Goal: Answer question/provide support

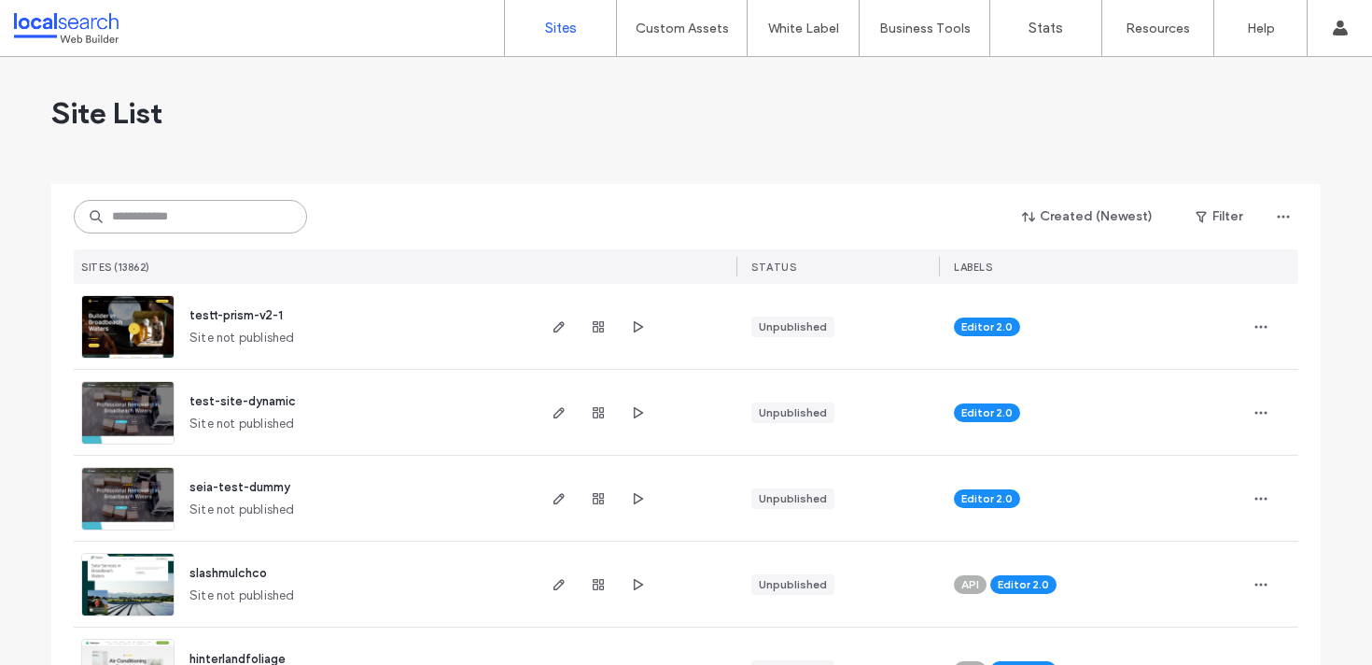
click at [238, 206] on input at bounding box center [190, 217] width 233 height 34
paste input "********"
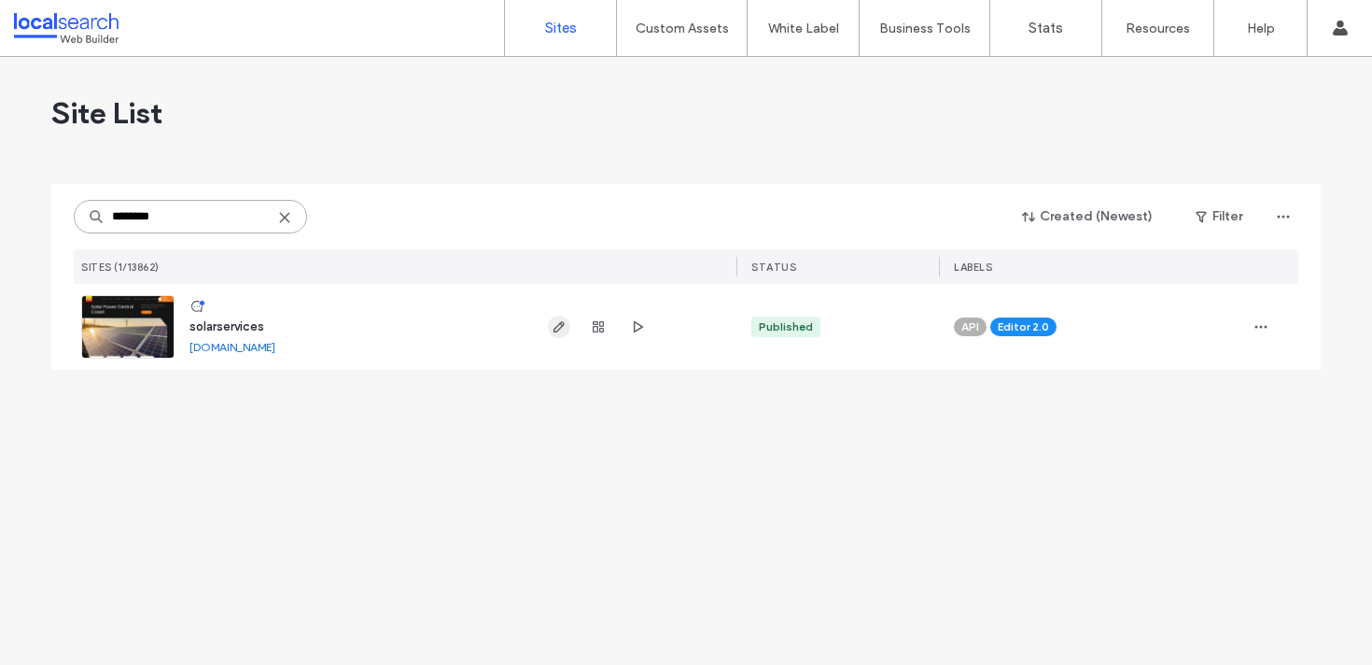
type input "********"
click at [556, 327] on use "button" at bounding box center [559, 326] width 11 height 11
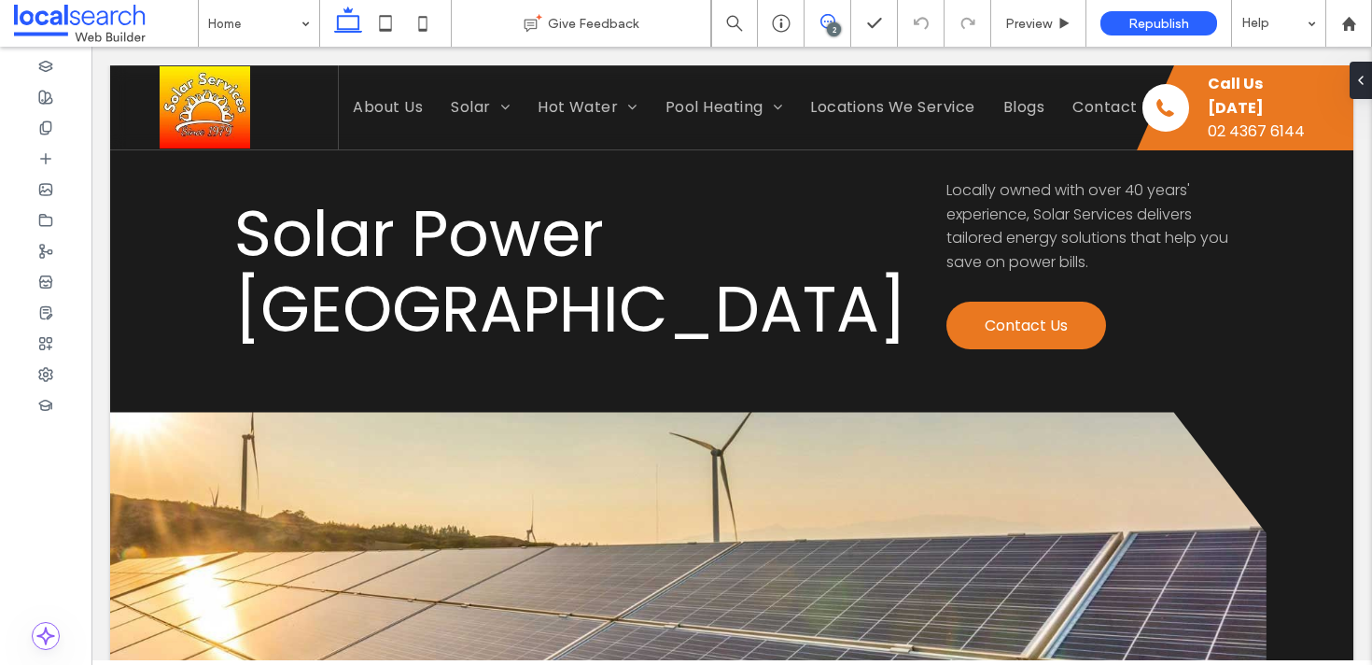
click at [830, 18] on icon at bounding box center [828, 21] width 15 height 15
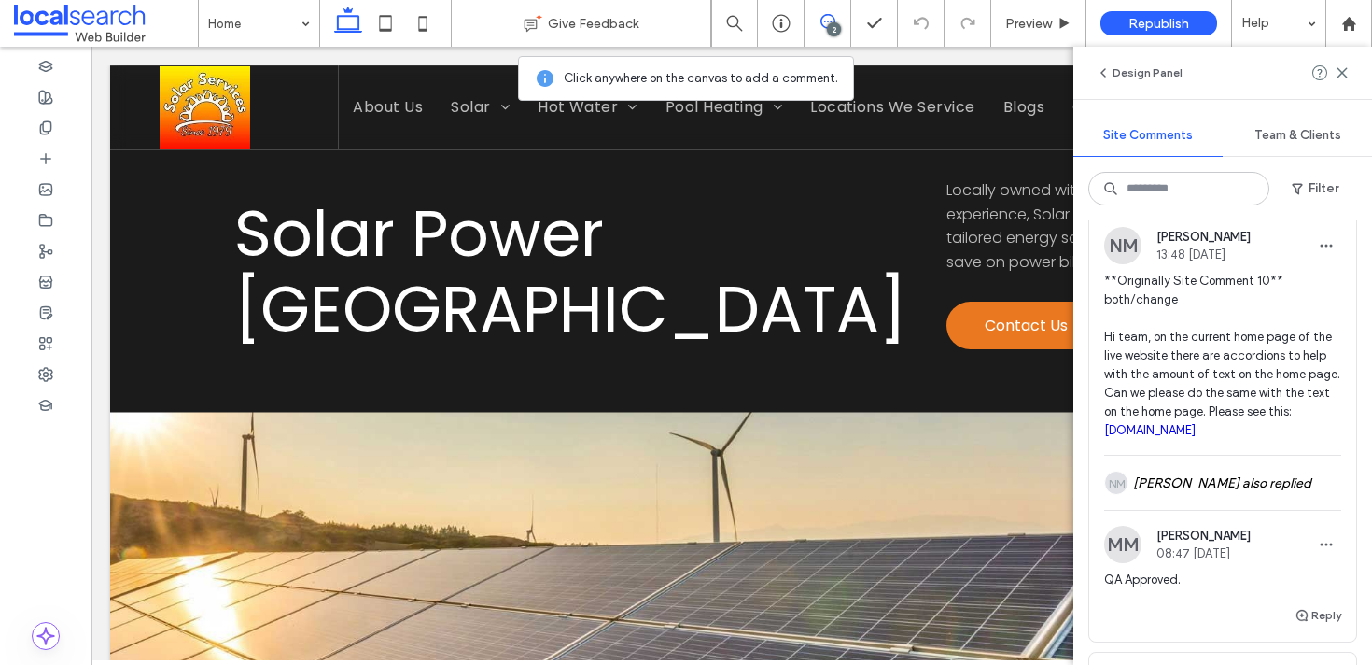
scroll to position [140, 0]
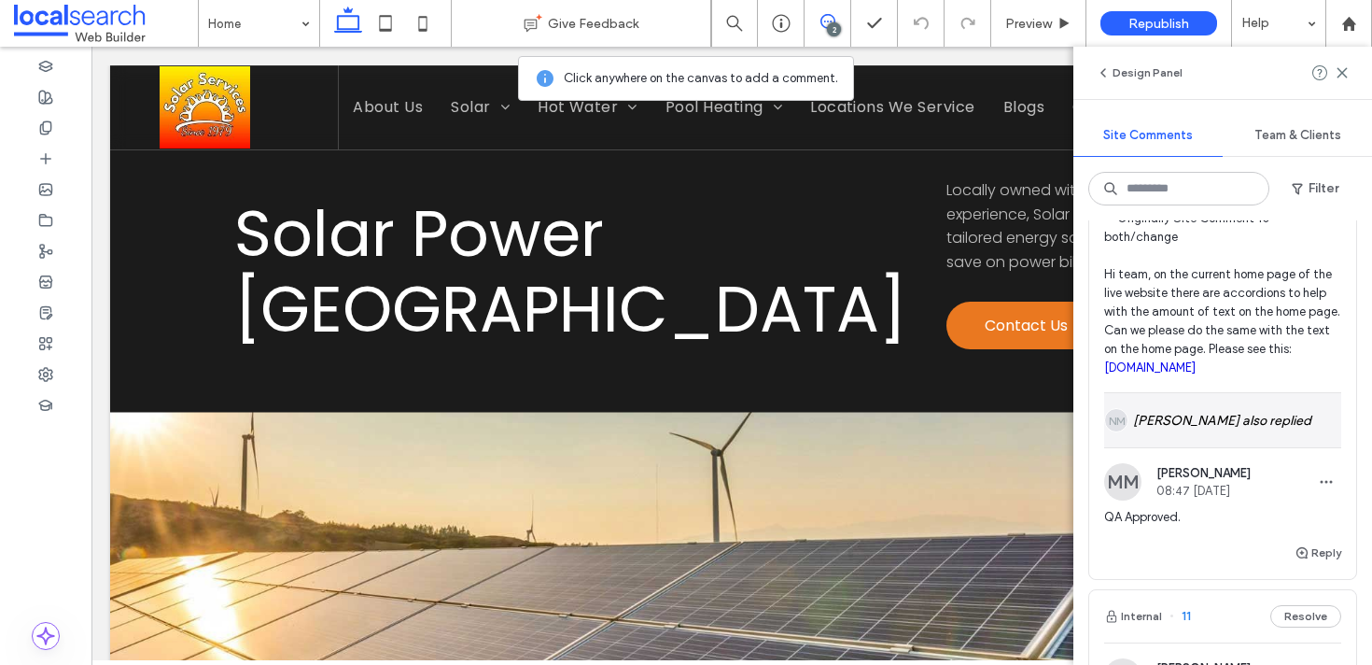
click at [1241, 411] on div "NM Natassja Magno also replied" at bounding box center [1223, 420] width 237 height 54
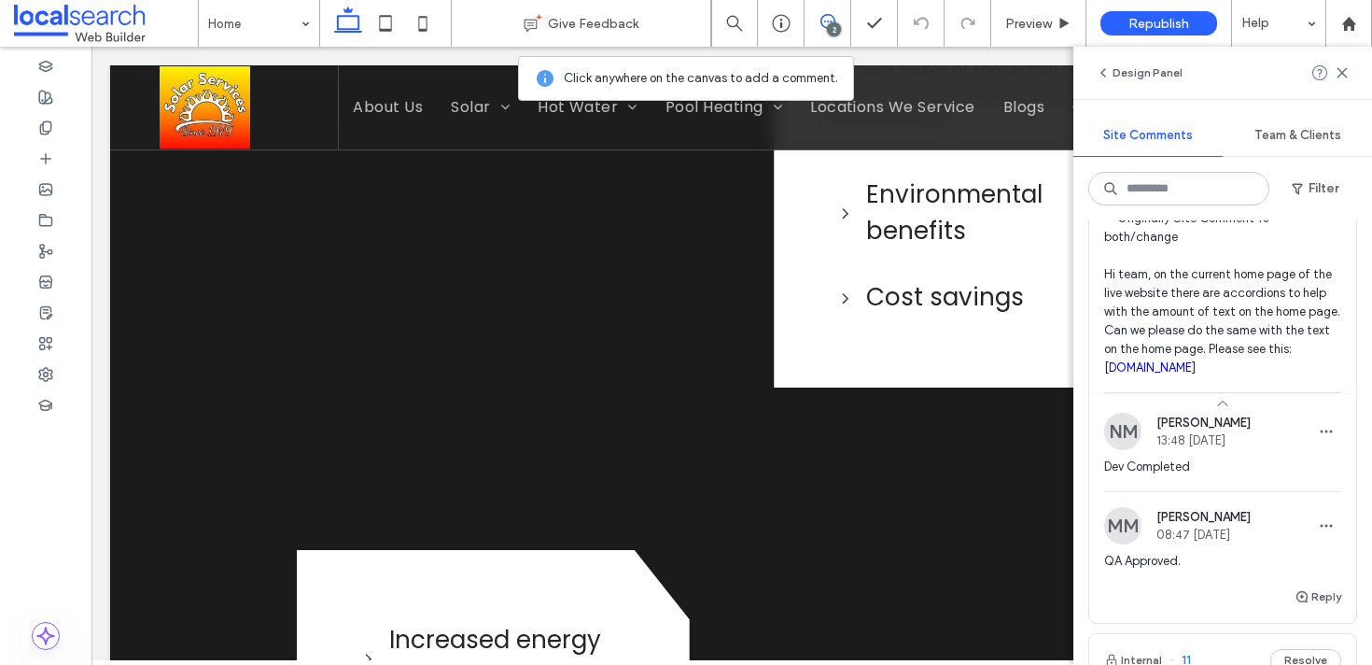
scroll to position [10232, 0]
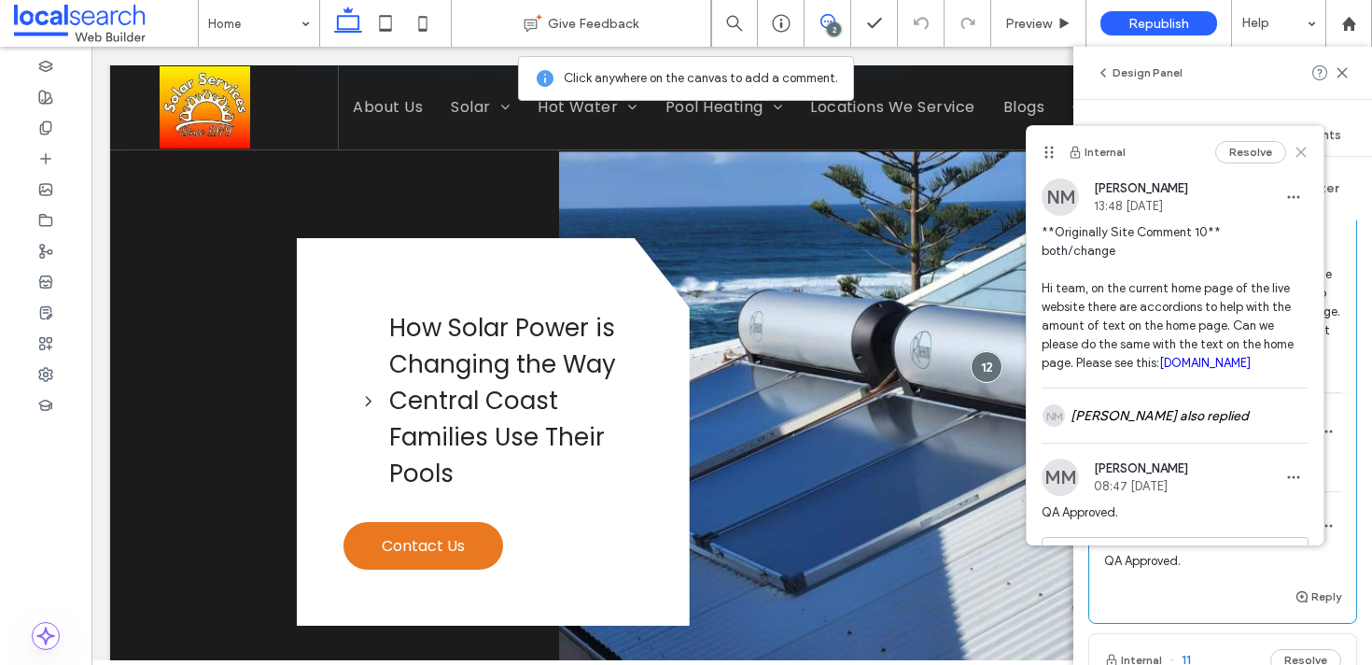
click at [1296, 150] on icon at bounding box center [1301, 152] width 15 height 15
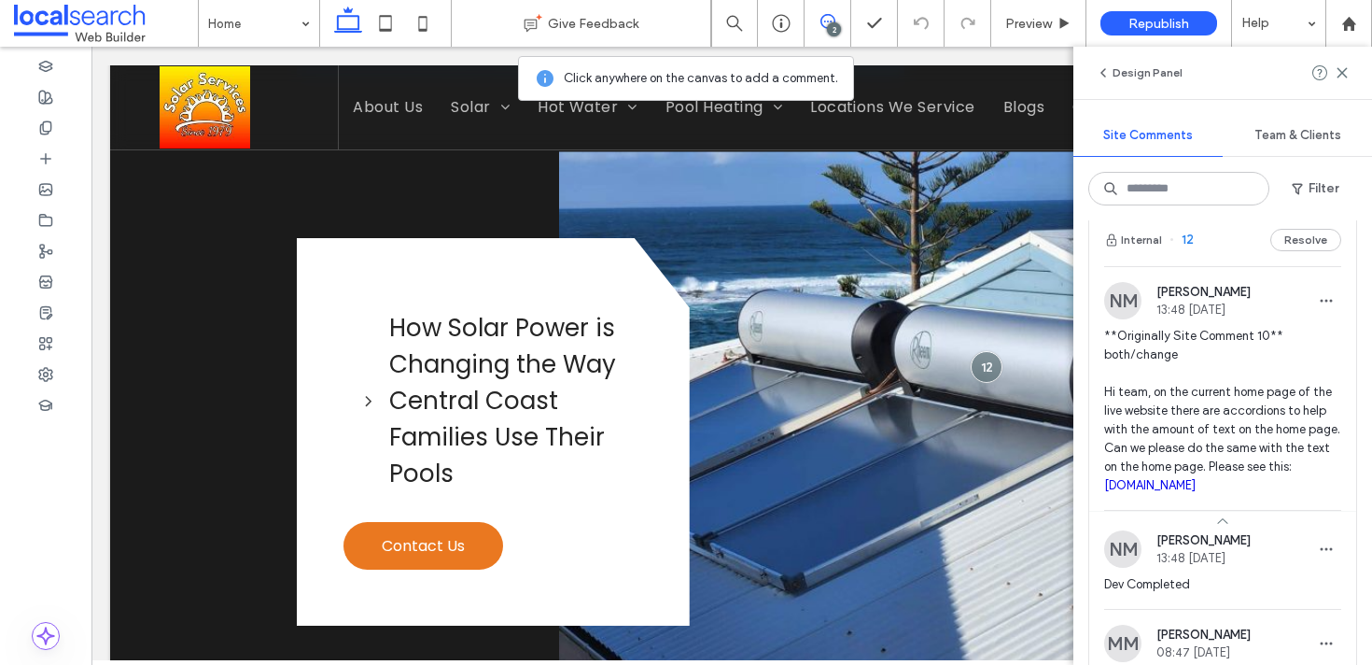
scroll to position [0, 0]
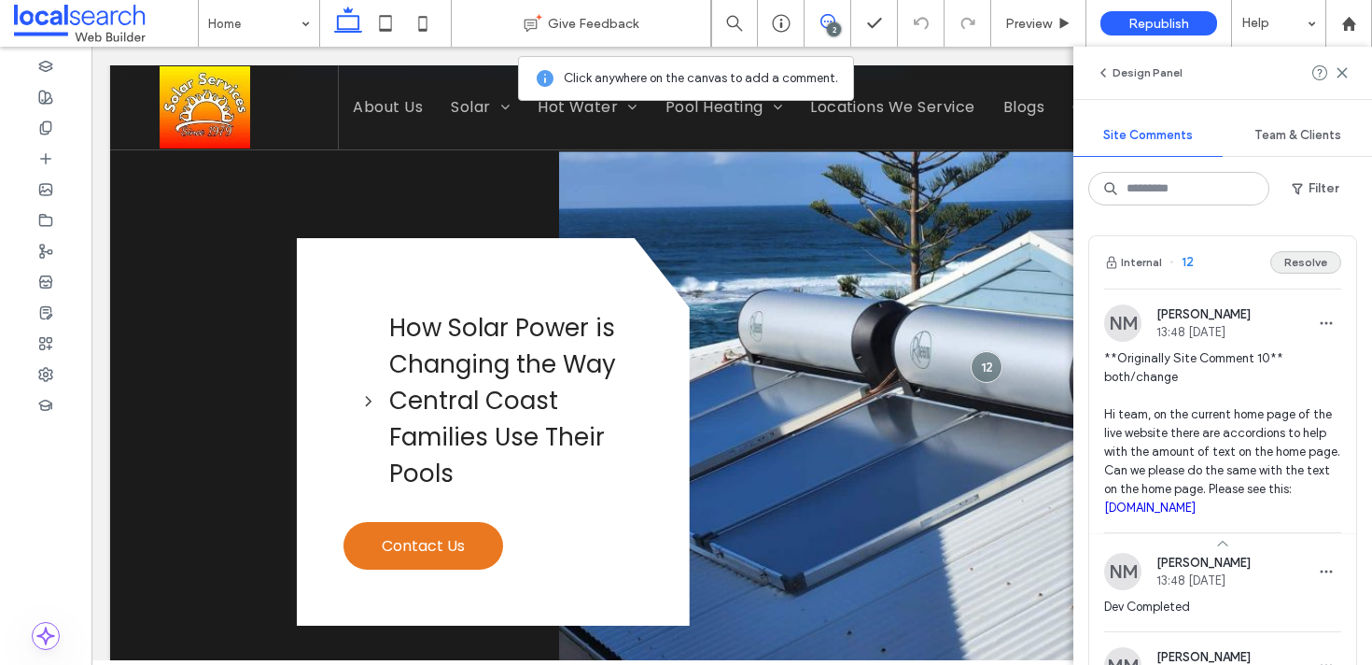
click at [1314, 263] on button "Resolve" at bounding box center [1306, 262] width 71 height 22
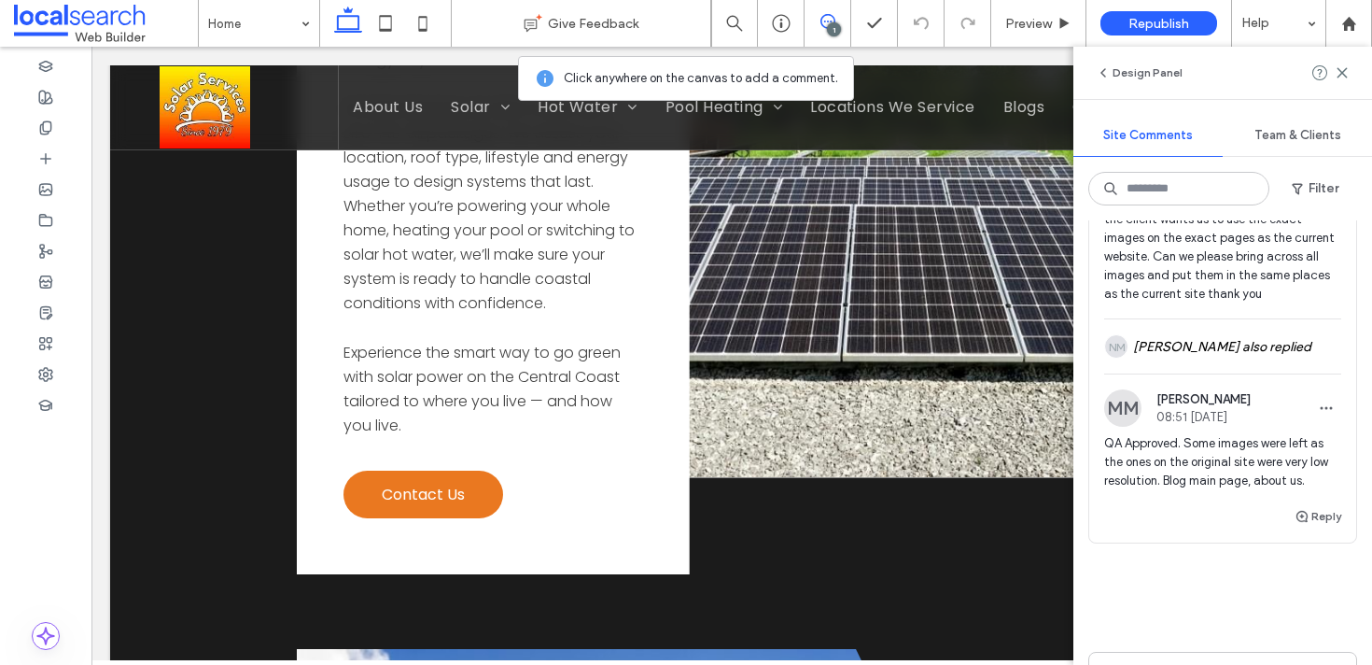
scroll to position [17061, 0]
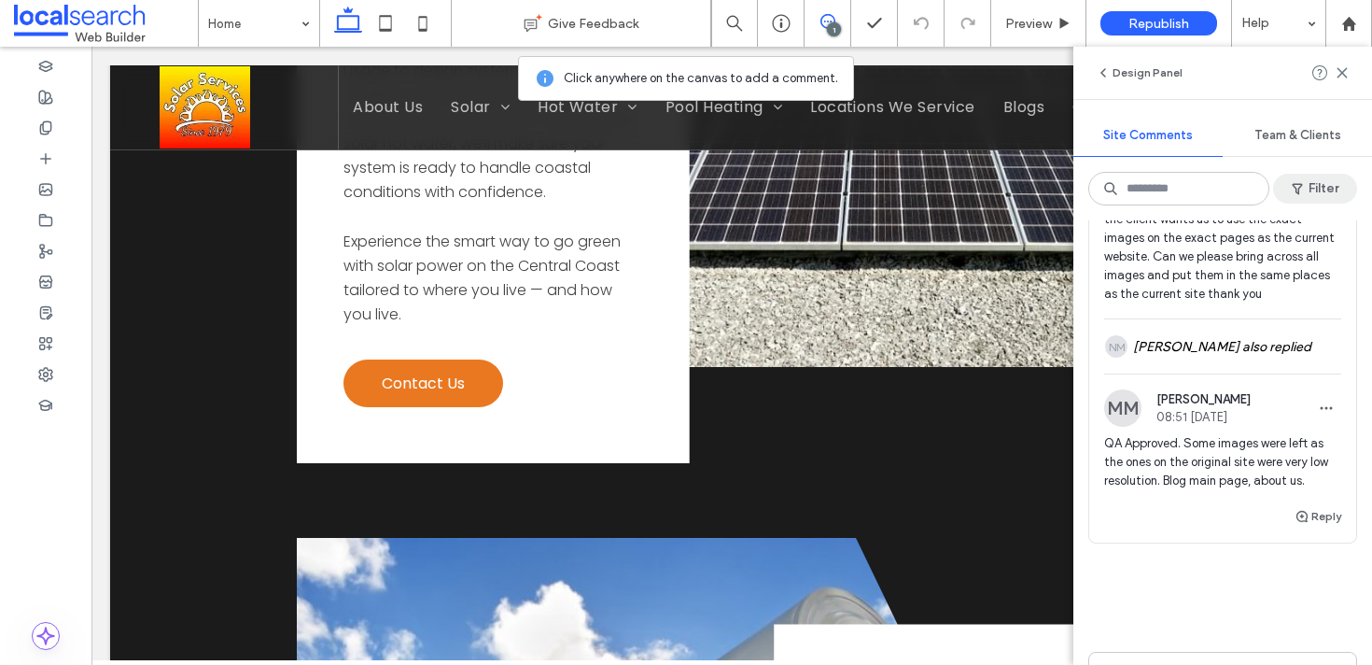
click at [1306, 183] on span "button" at bounding box center [1299, 189] width 19 height 28
click at [1257, 226] on div "Filter by Status" at bounding box center [1253, 236] width 205 height 34
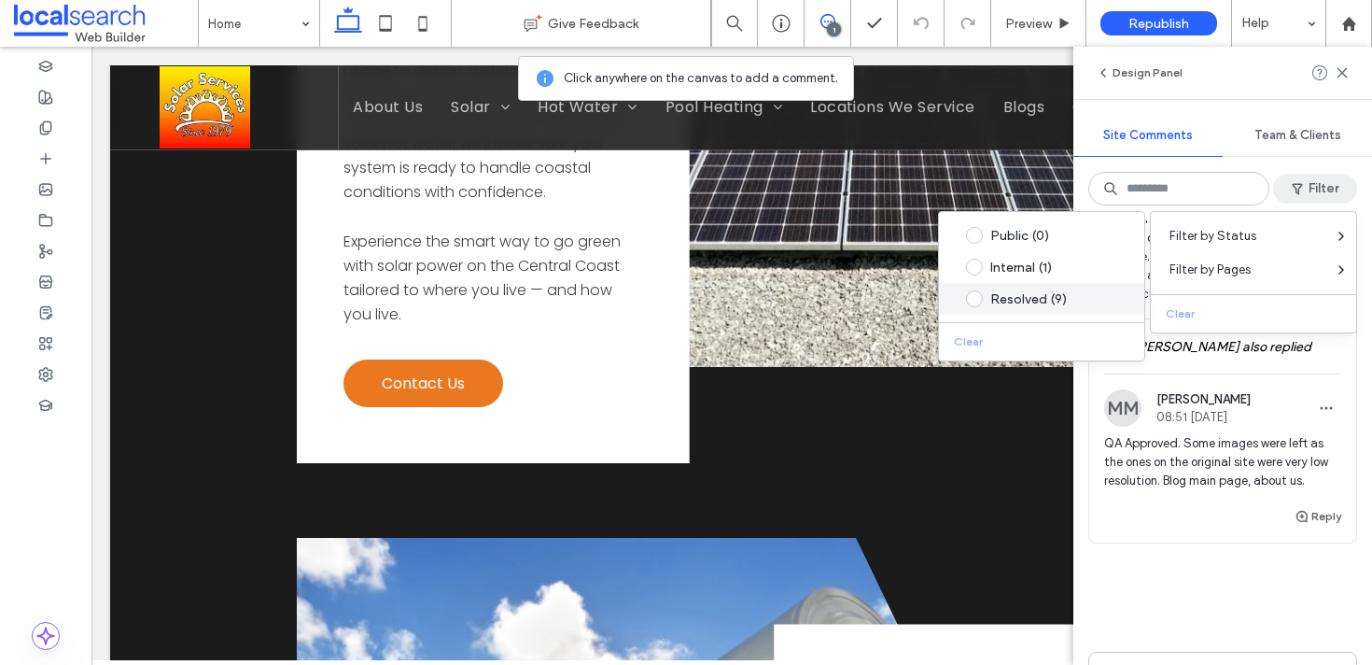
click at [1025, 306] on div "Resolved (9)" at bounding box center [1057, 299] width 132 height 16
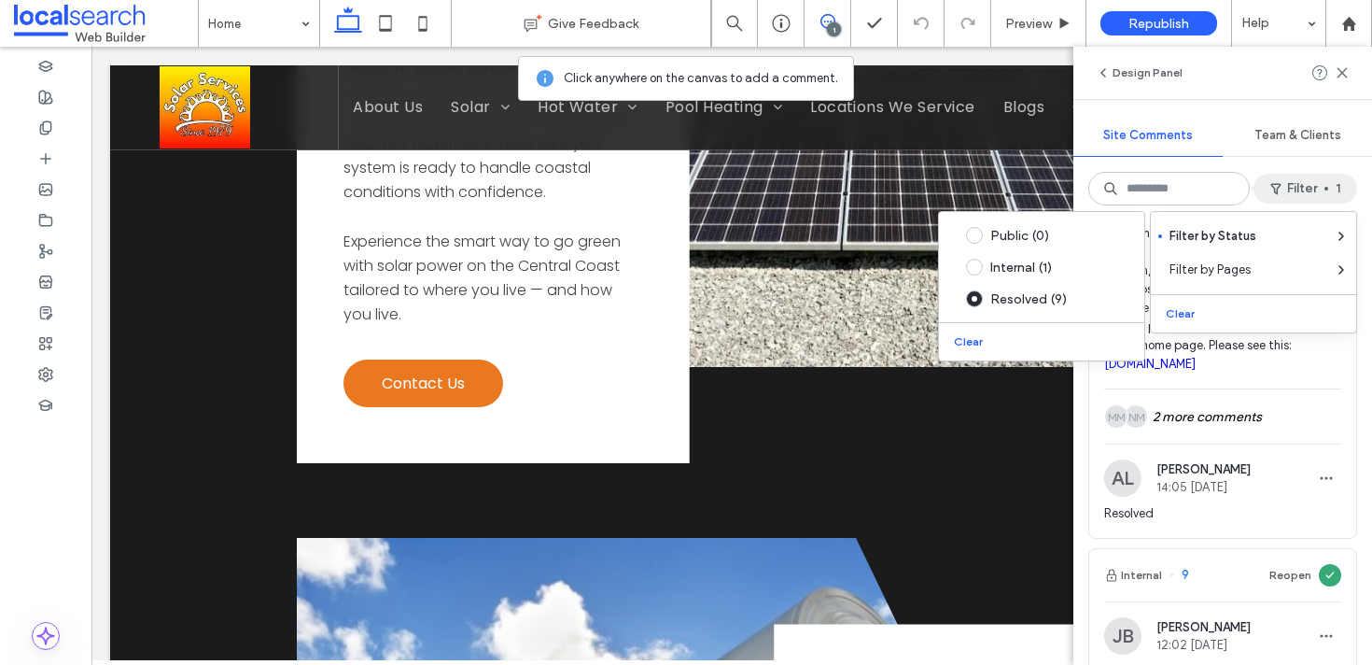
scroll to position [145, 0]
click at [1318, 474] on span "button" at bounding box center [1327, 477] width 30 height 30
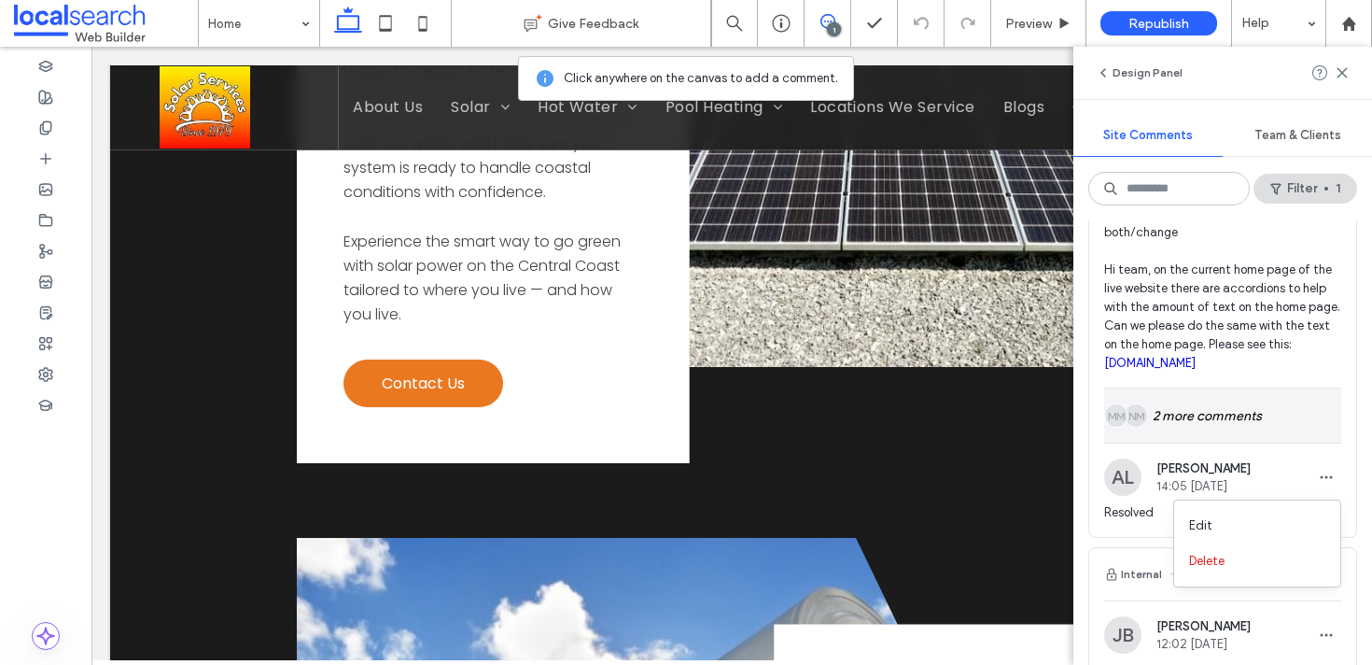
drag, startPoint x: 1271, startPoint y: 513, endPoint x: 1271, endPoint y: 433, distance: 79.4
click at [1265, 493] on body ".wqwq-1{fill:#231f20;} .cls-1q, .cls-2q { fill-rule: evenodd; } .cls-2q { fill:…" at bounding box center [686, 332] width 1372 height 665
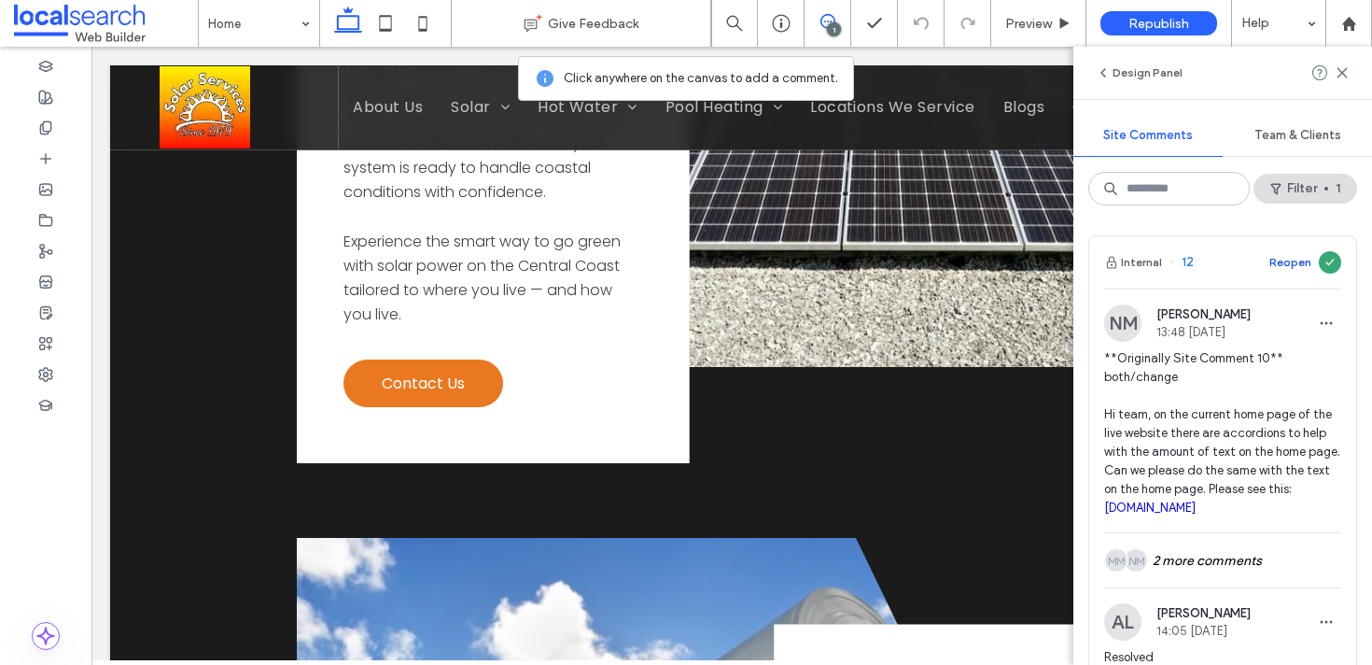
click at [1288, 259] on button "Reopen" at bounding box center [1291, 262] width 42 height 22
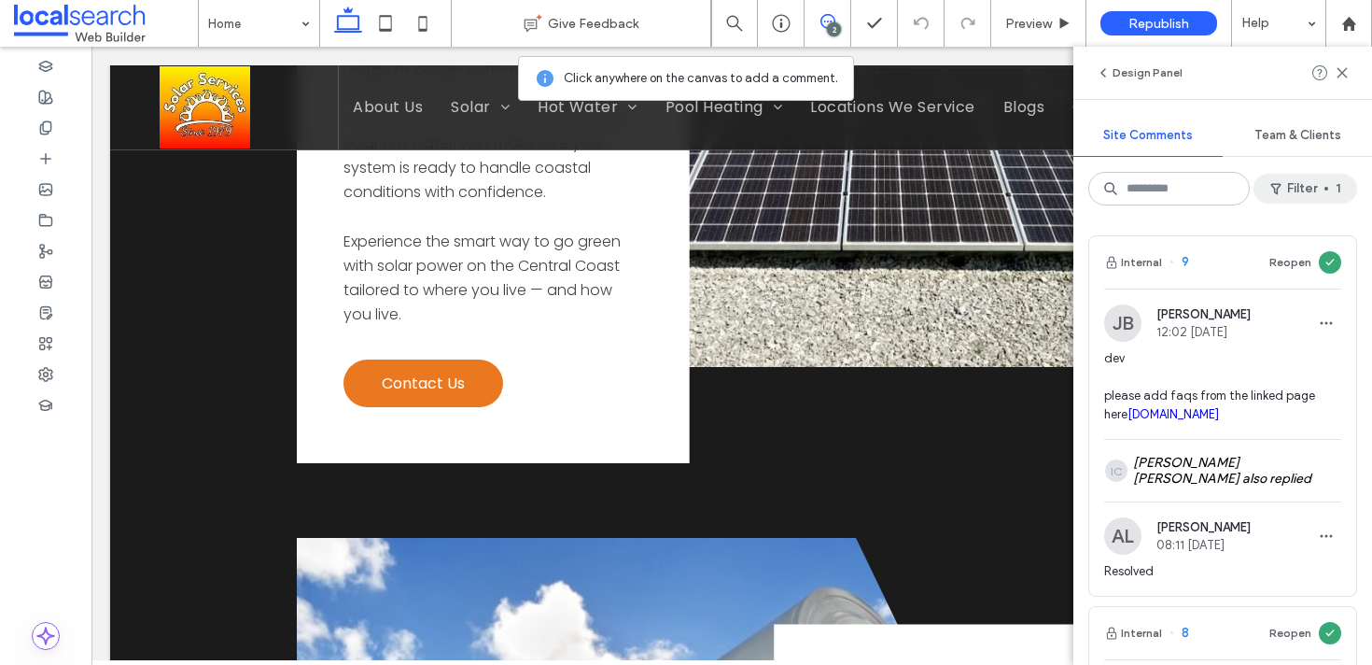
click at [1299, 181] on button "Filter 1" at bounding box center [1306, 189] width 104 height 30
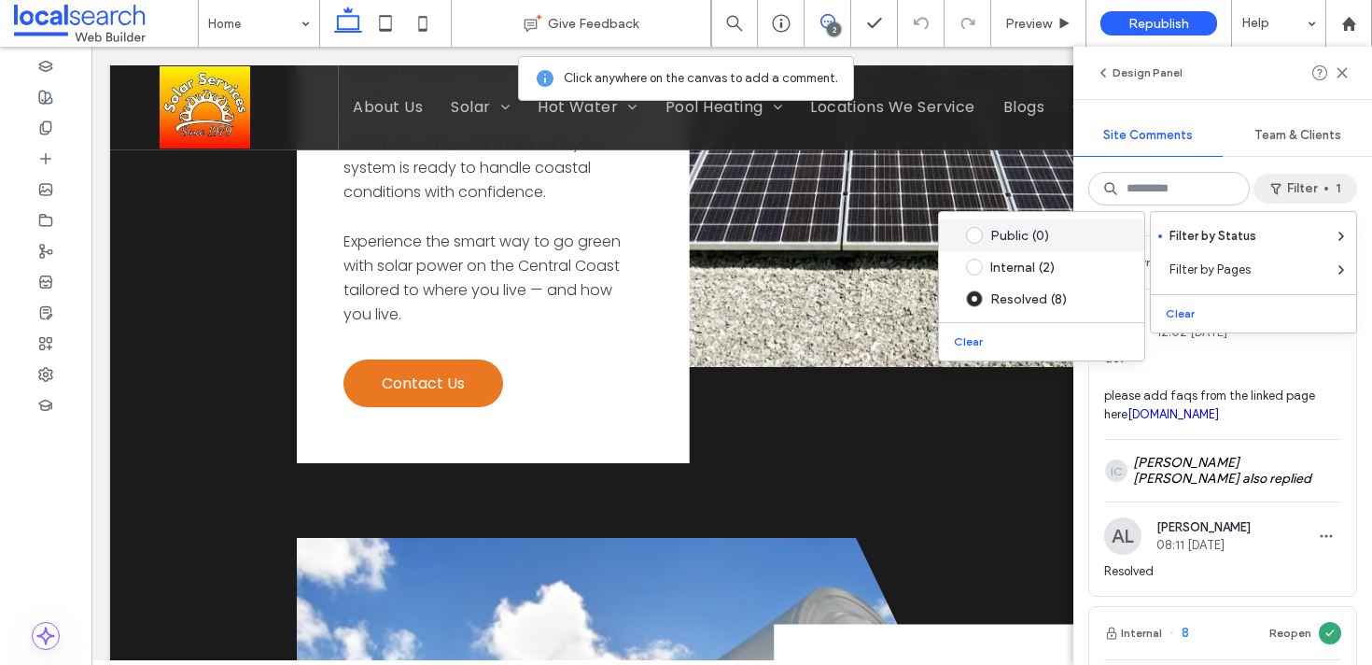
click at [1006, 237] on div "Public (0)" at bounding box center [1057, 236] width 132 height 16
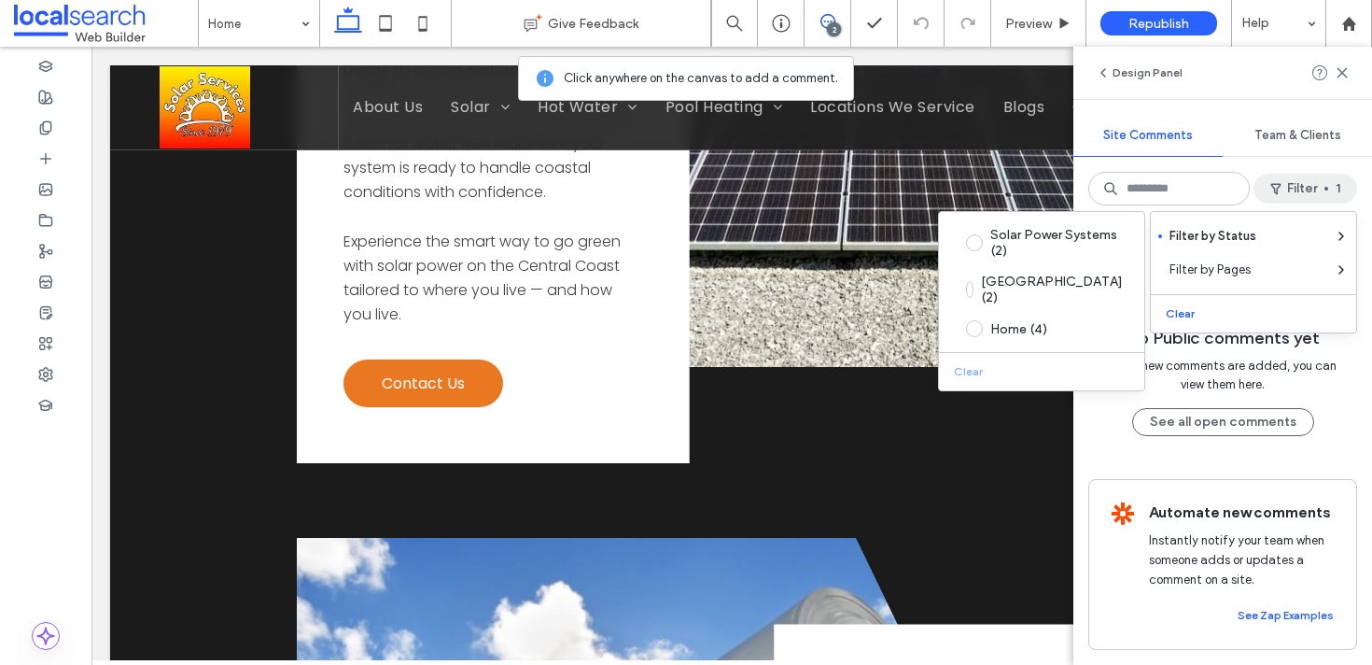
click at [1108, 457] on div "No Public comments yet When new comments are added, you can view them here. See…" at bounding box center [1223, 442] width 299 height 444
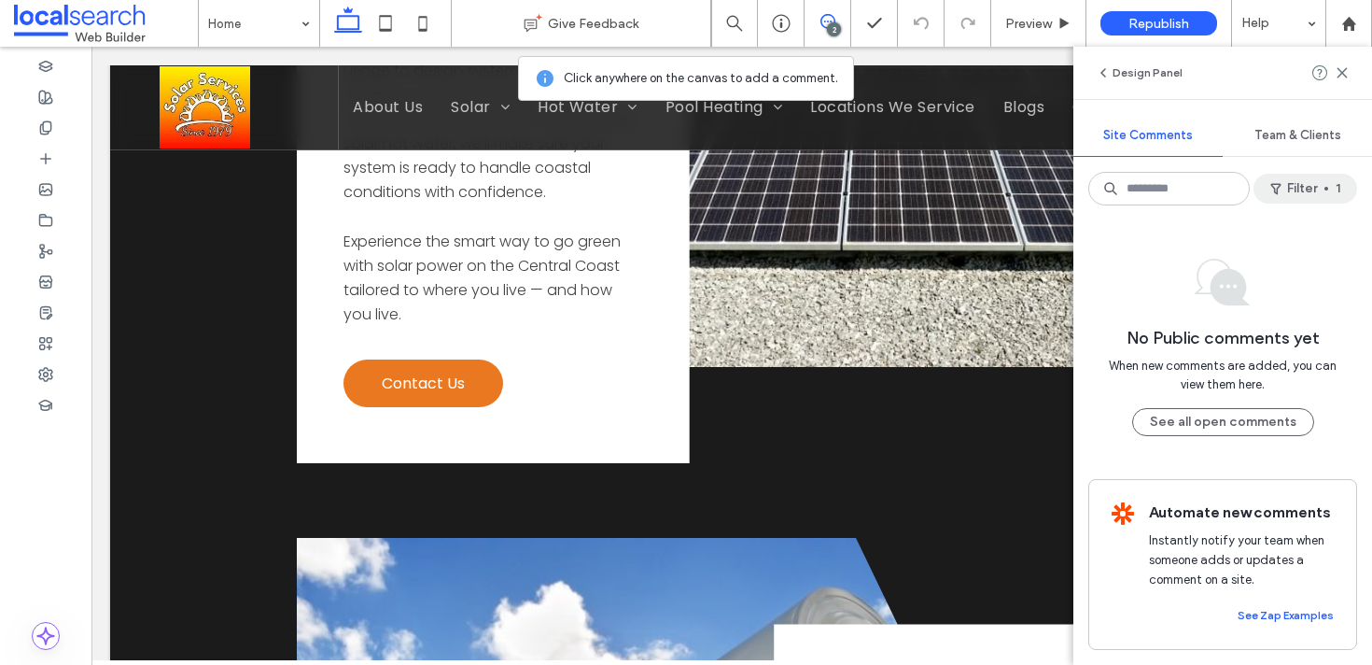
click at [1306, 181] on button "Filter 1" at bounding box center [1306, 189] width 104 height 30
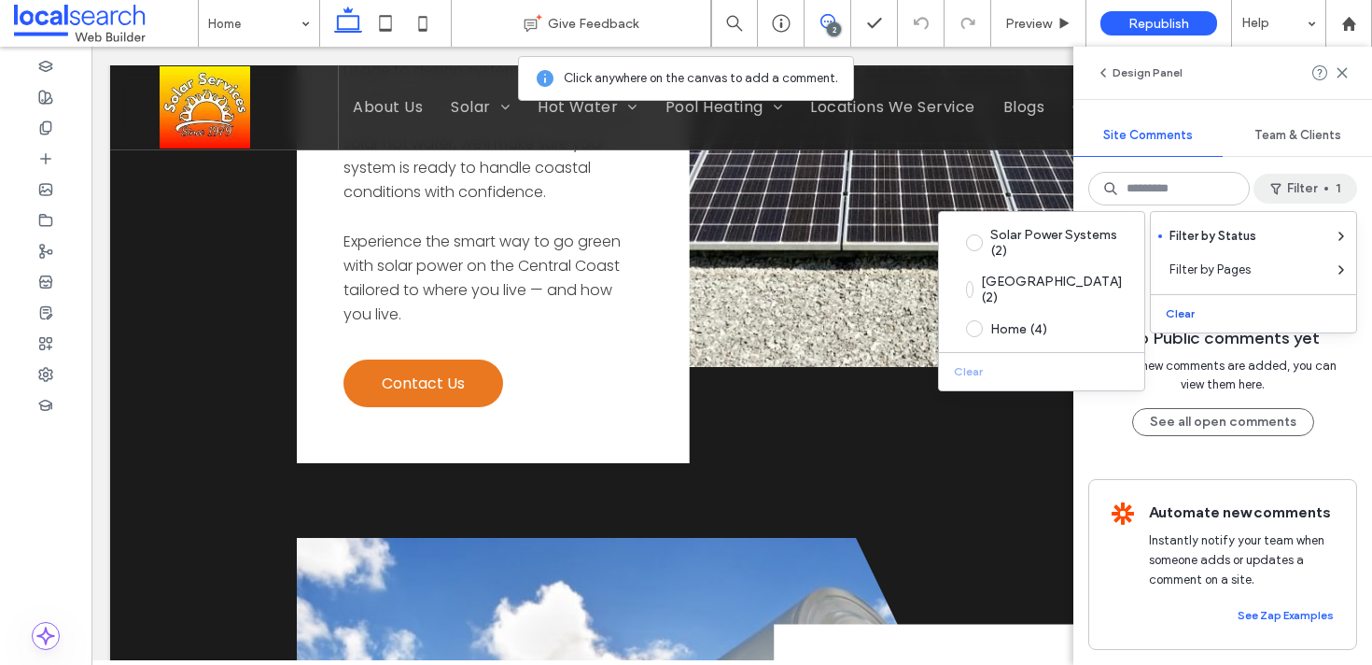
click at [1181, 312] on button "Clear" at bounding box center [1183, 314] width 48 height 22
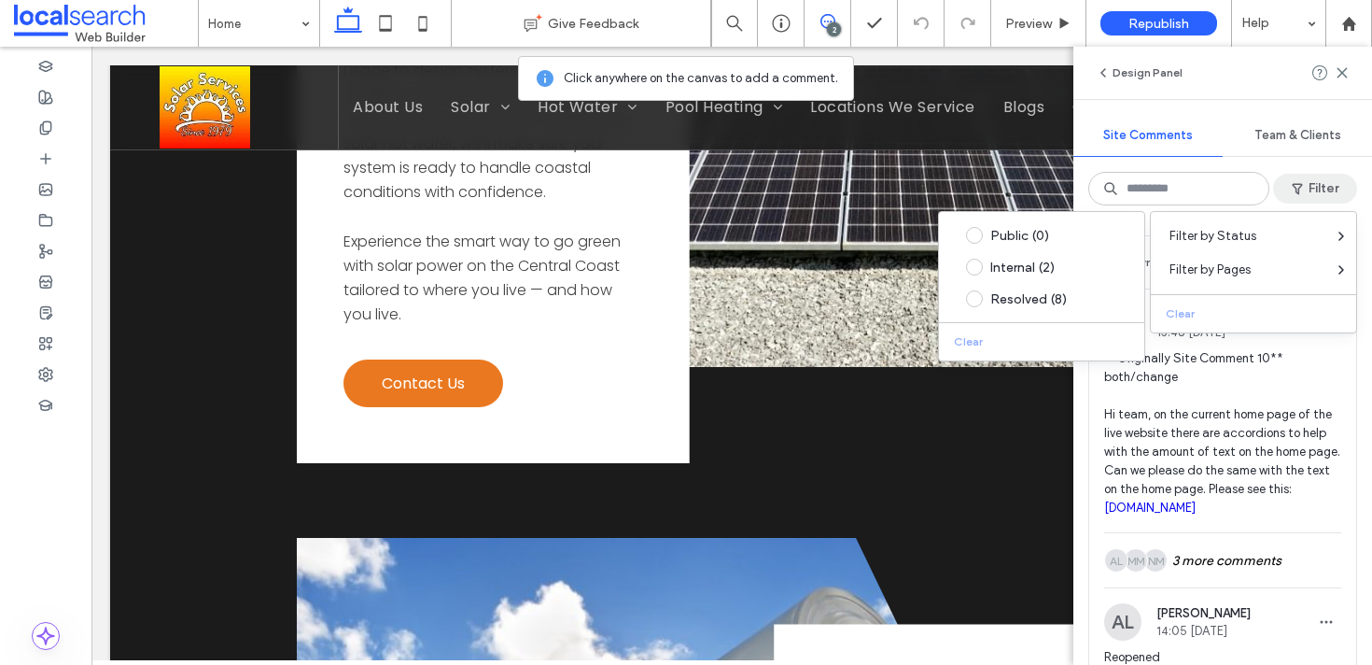
click at [1088, 171] on div "Design Panel Site Comments Team & Clients Filter Internal 12 Resolve NM Natassj…" at bounding box center [1223, 356] width 299 height 618
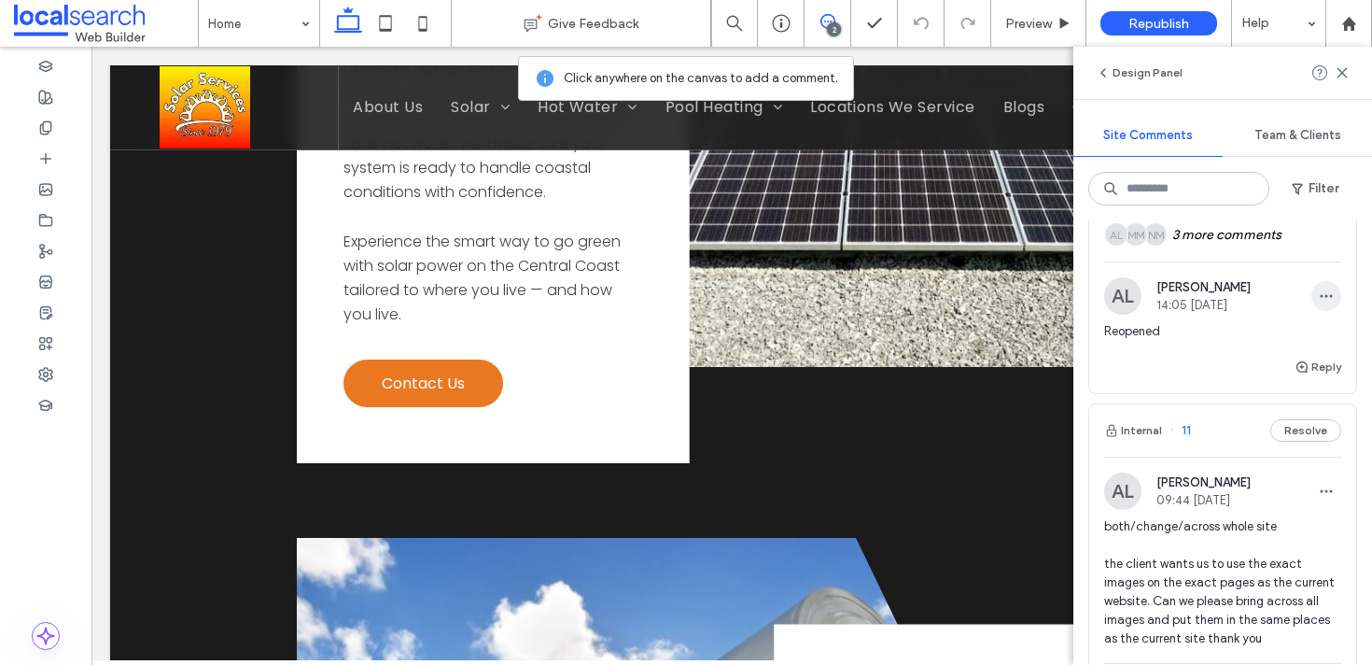
scroll to position [298, 0]
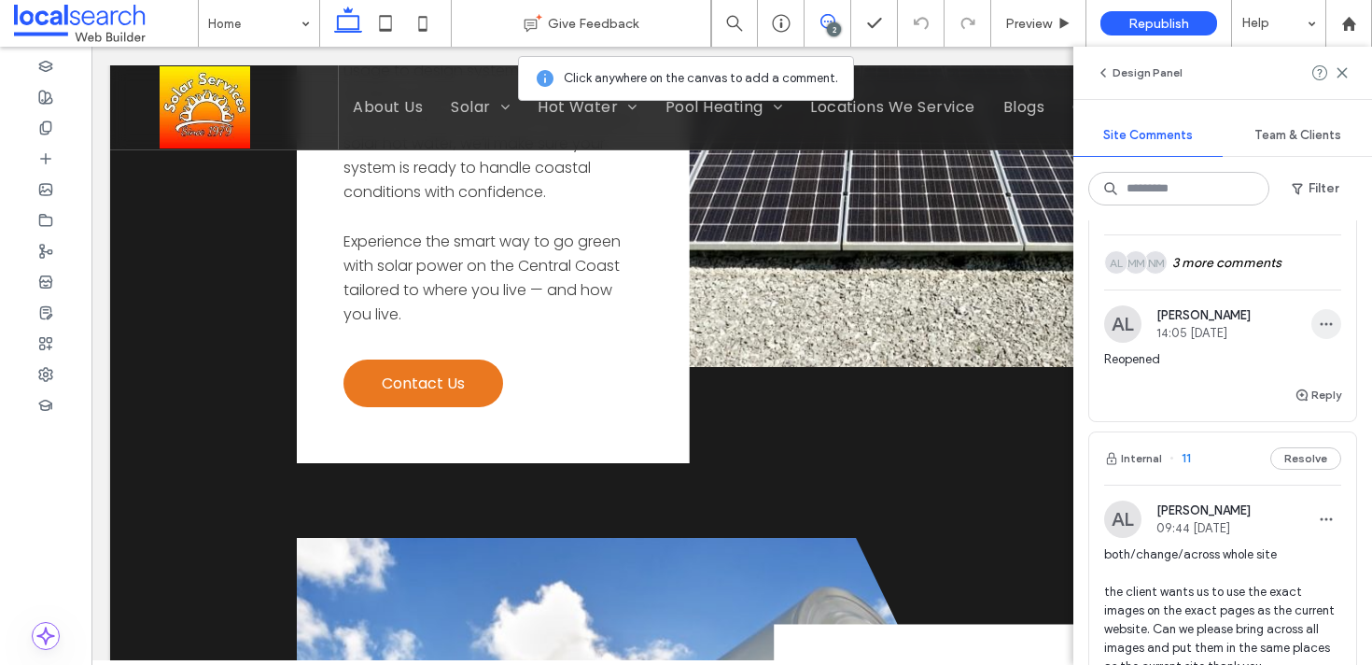
click at [1326, 330] on icon "button" at bounding box center [1326, 324] width 15 height 15
click at [1288, 399] on div "Delete" at bounding box center [1258, 407] width 166 height 35
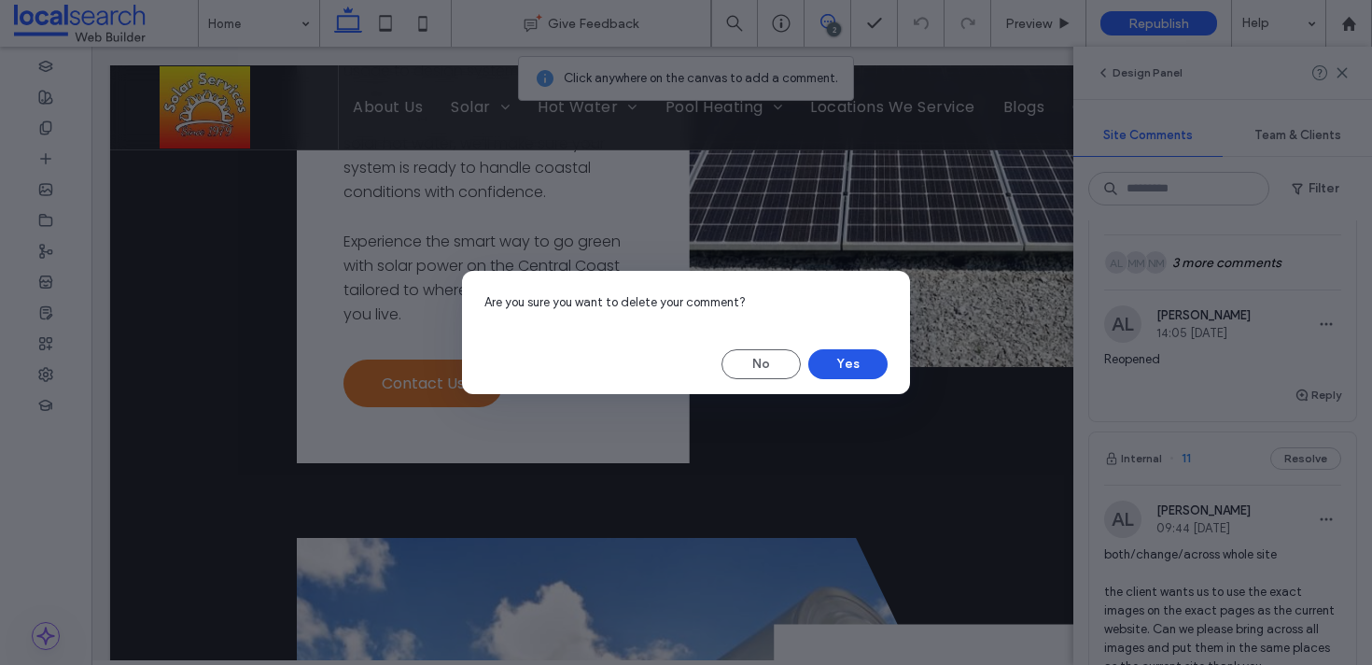
click at [857, 357] on button "Yes" at bounding box center [848, 364] width 79 height 30
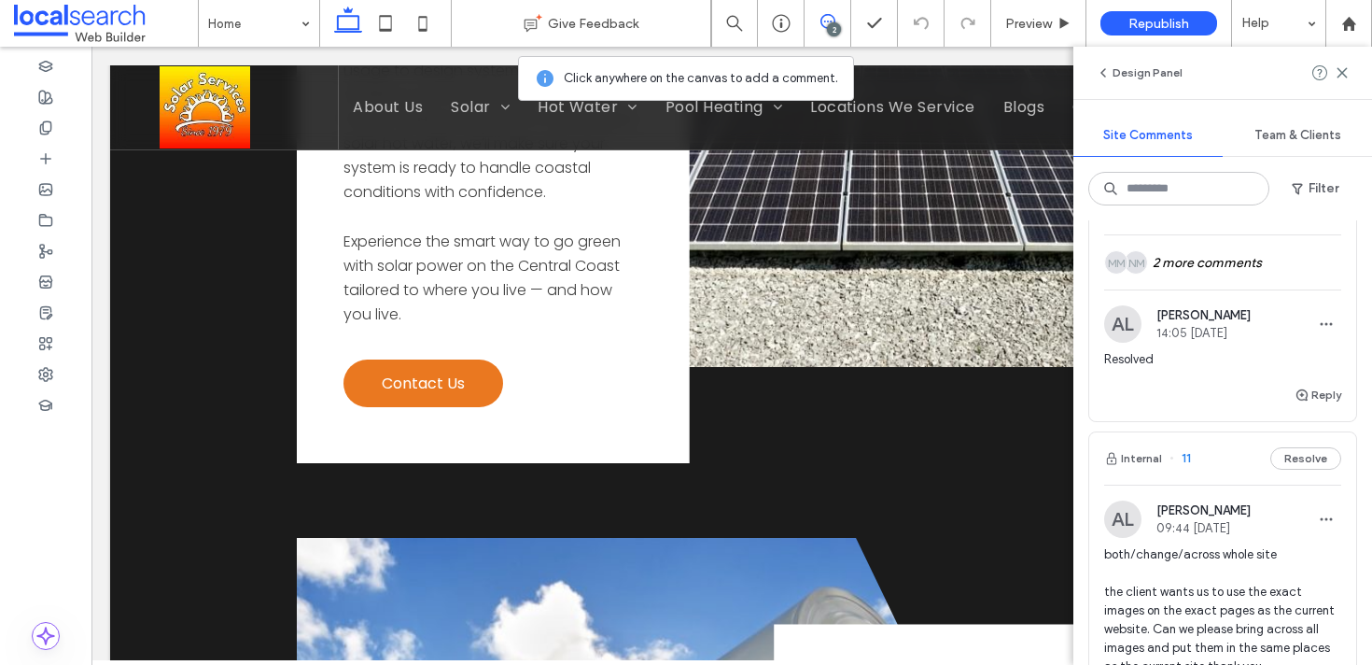
scroll to position [130, 0]
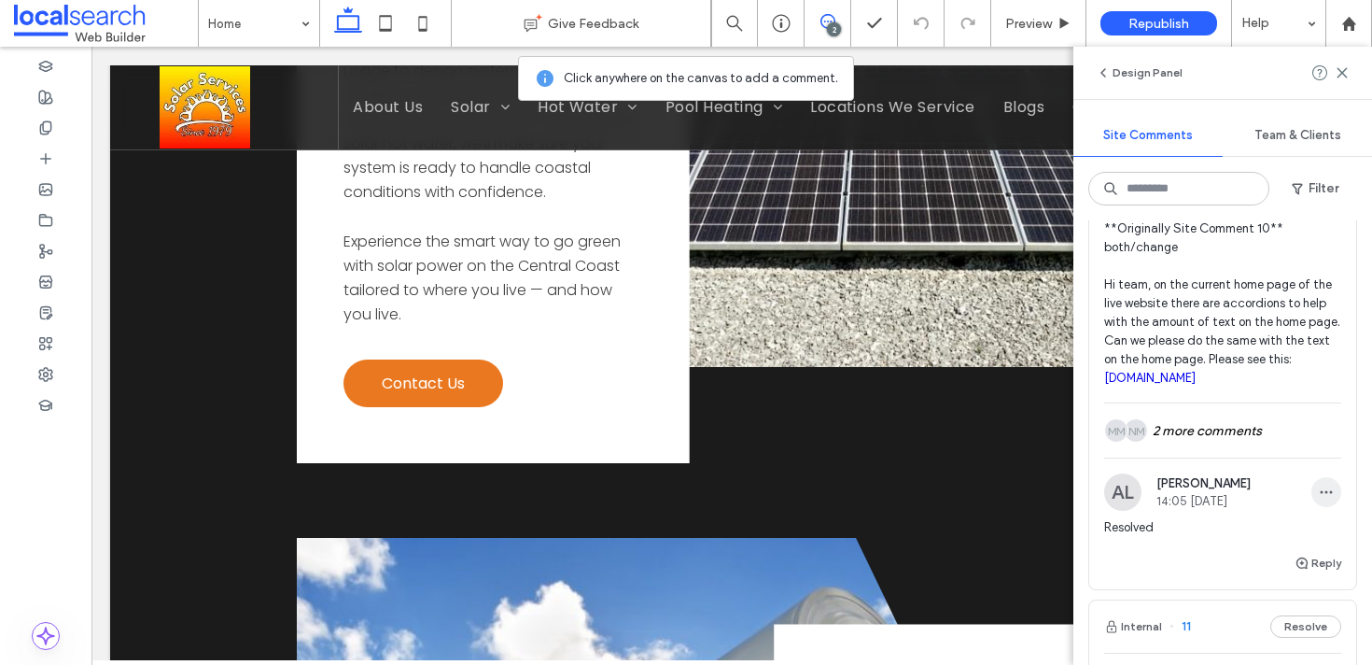
click at [1320, 491] on icon "button" at bounding box center [1326, 492] width 15 height 15
click at [1216, 561] on div "Delete" at bounding box center [1258, 575] width 166 height 35
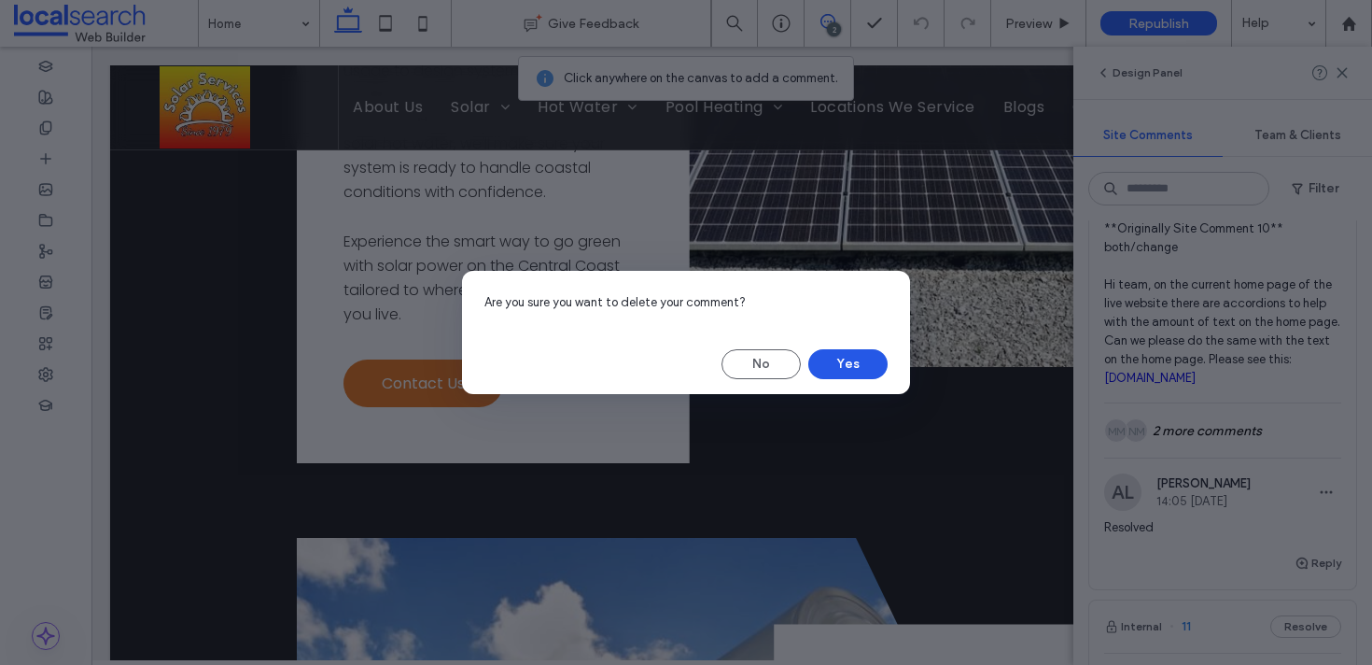
click at [827, 356] on button "Yes" at bounding box center [848, 364] width 79 height 30
